Goal: Task Accomplishment & Management: Complete application form

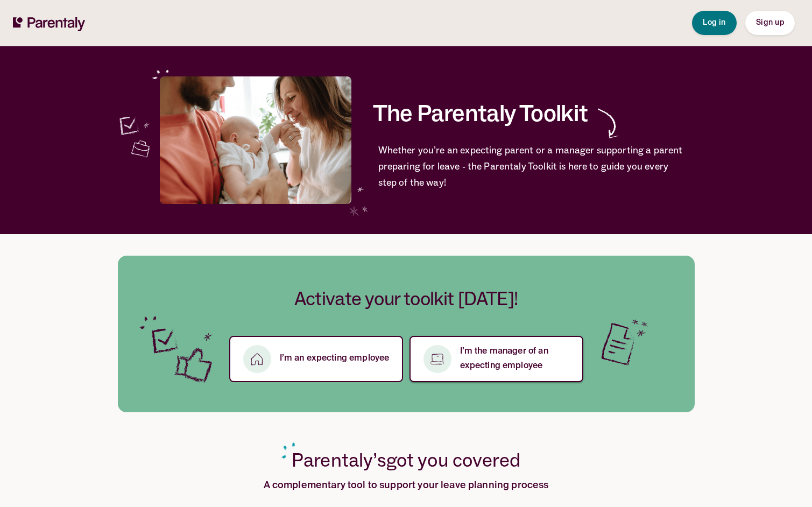
click at [439, 369] on div "button" at bounding box center [438, 359] width 28 height 28
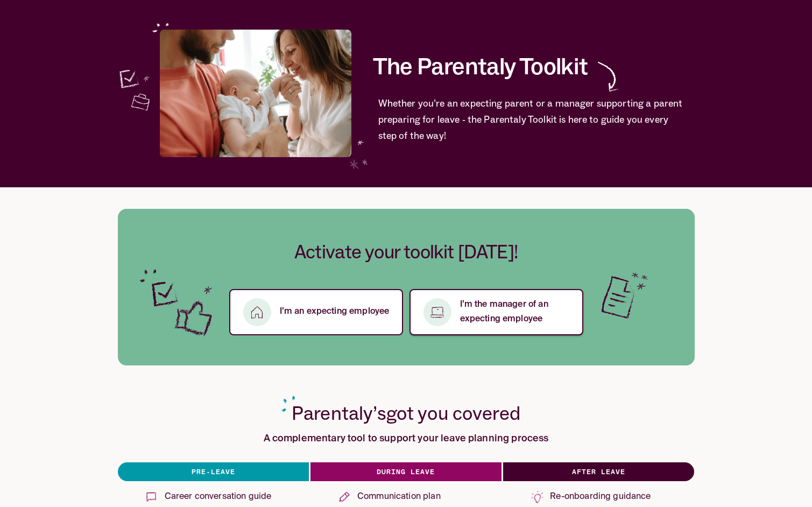
scroll to position [141, 0]
